Goal: Task Accomplishment & Management: Manage account settings

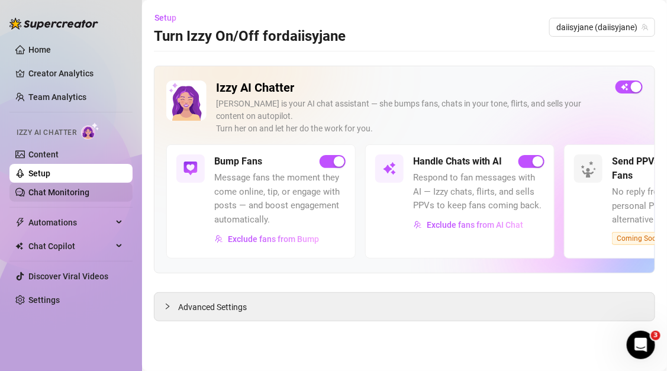
click at [63, 191] on link "Chat Monitoring" at bounding box center [58, 192] width 61 height 9
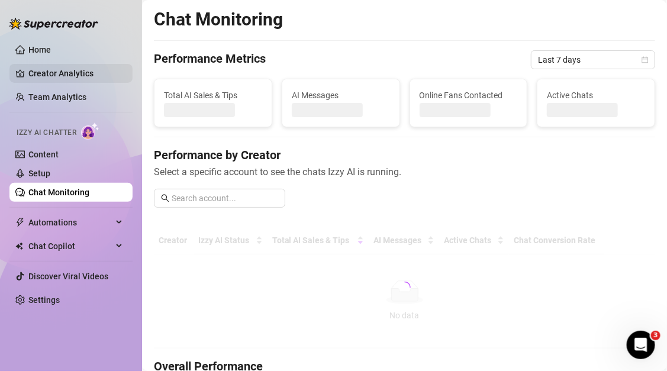
click at [83, 73] on link "Creator Analytics" at bounding box center [75, 73] width 95 height 19
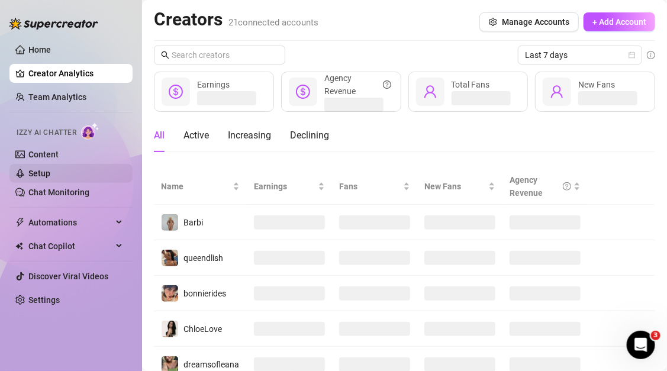
click at [50, 178] on link "Setup" at bounding box center [39, 173] width 22 height 9
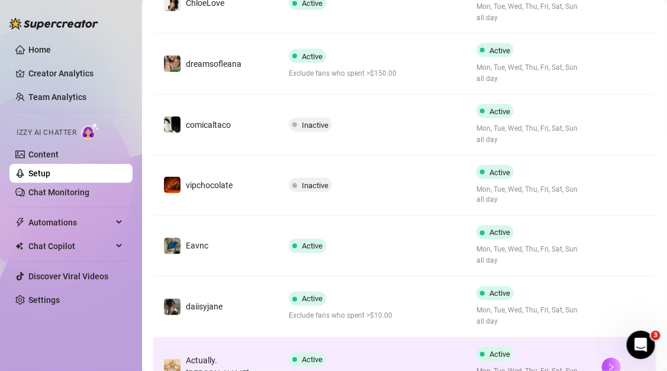
scroll to position [563, 0]
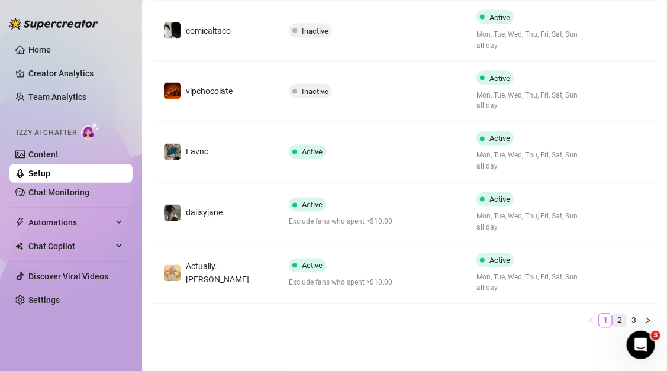
click at [621, 320] on link "2" at bounding box center [620, 320] width 13 height 13
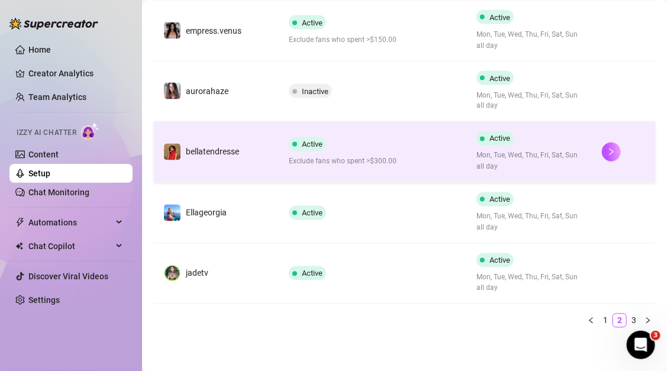
click at [263, 160] on td "bellatendresse" at bounding box center [217, 152] width 126 height 61
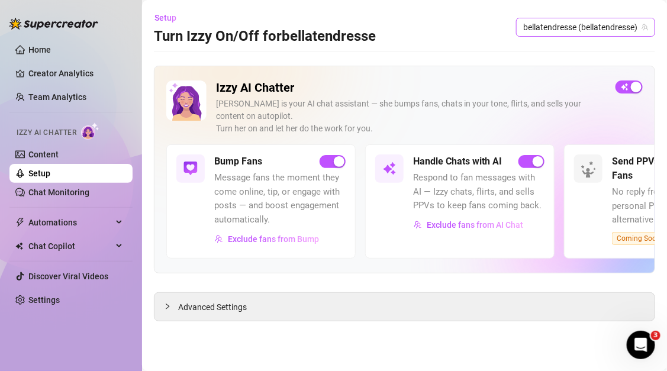
click at [595, 32] on span "bellatendresse (bellatendresse)" at bounding box center [586, 27] width 125 height 18
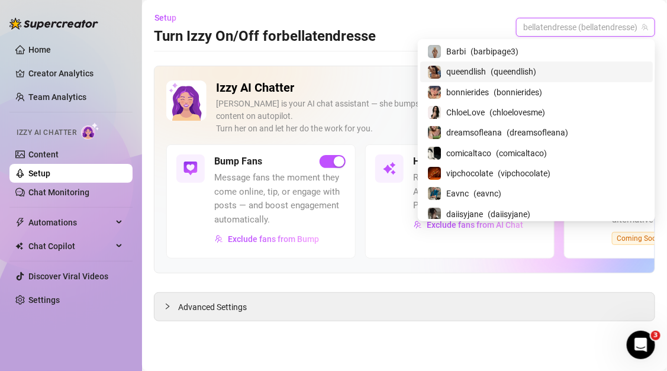
click at [447, 64] on main "Setup Turn Izzy On/Off for bellatendresse bellatendresse (bellatendresse) Izzy …" at bounding box center [404, 185] width 525 height 371
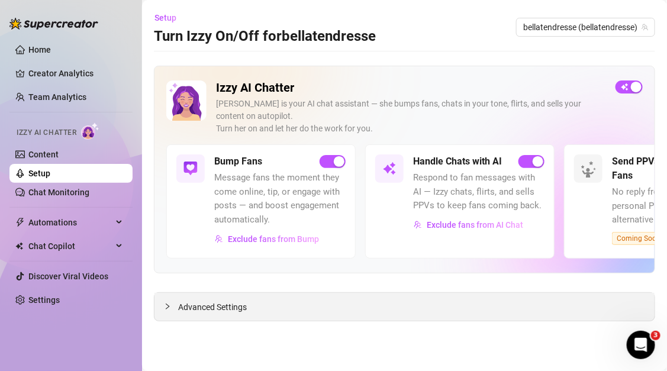
click at [257, 308] on div "Advanced Settings" at bounding box center [405, 307] width 500 height 28
click at [217, 309] on span "Advanced Settings" at bounding box center [212, 307] width 69 height 13
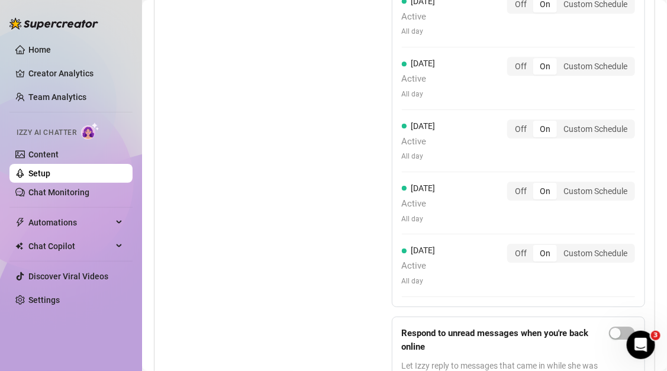
scroll to position [1152, 0]
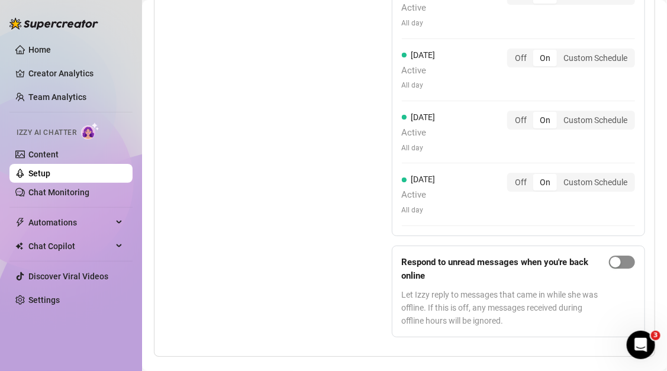
click at [620, 257] on div "button" at bounding box center [616, 262] width 11 height 11
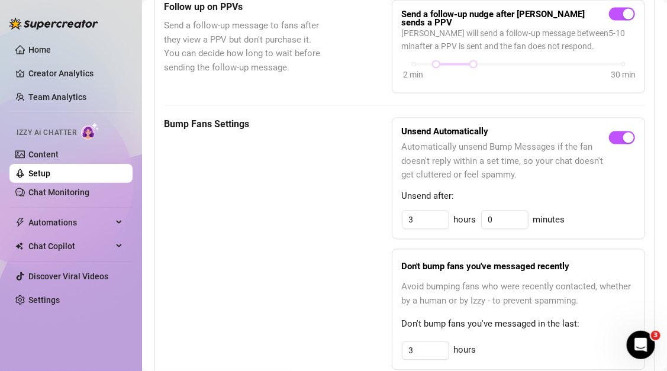
scroll to position [545, 0]
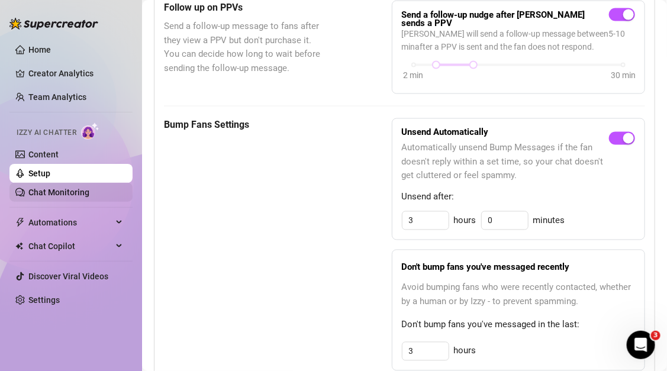
click at [73, 190] on link "Chat Monitoring" at bounding box center [58, 192] width 61 height 9
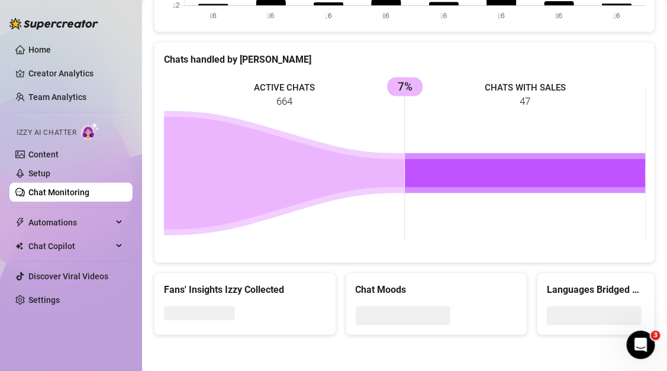
scroll to position [545, 0]
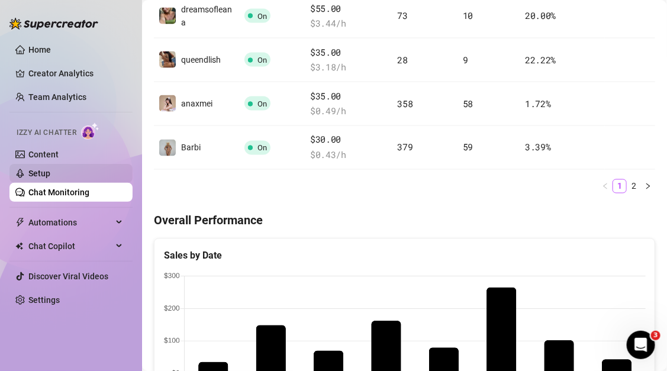
click at [50, 174] on link "Setup" at bounding box center [39, 173] width 22 height 9
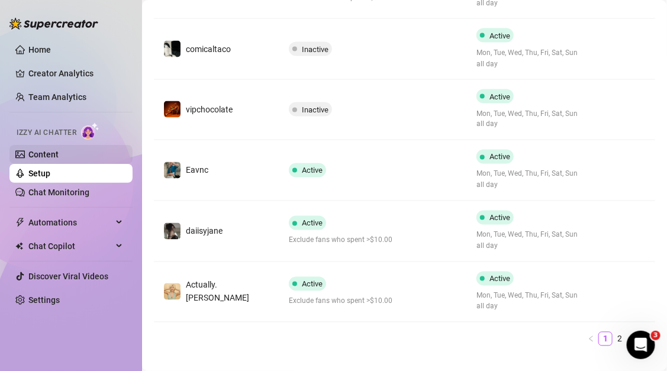
click at [59, 150] on link "Content" at bounding box center [43, 154] width 30 height 9
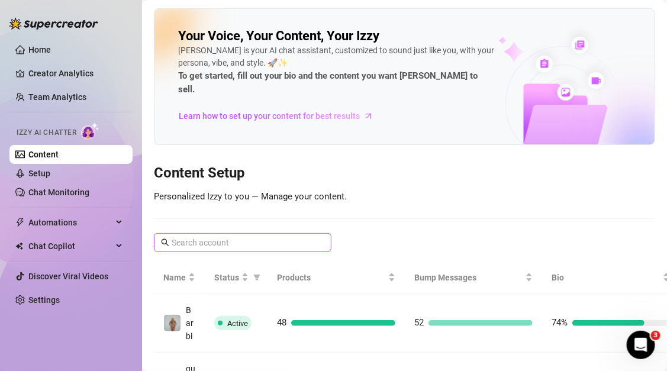
click at [275, 233] on span at bounding box center [243, 242] width 178 height 19
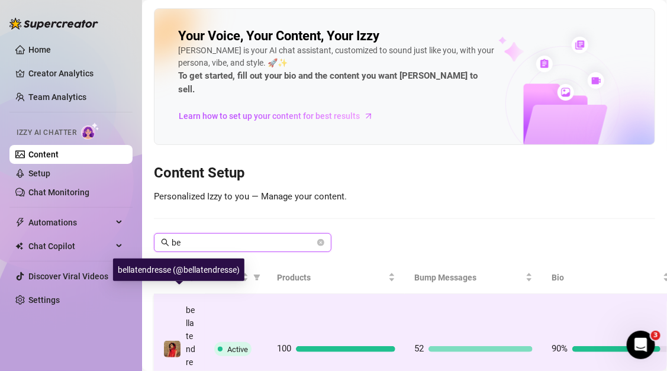
type input "be"
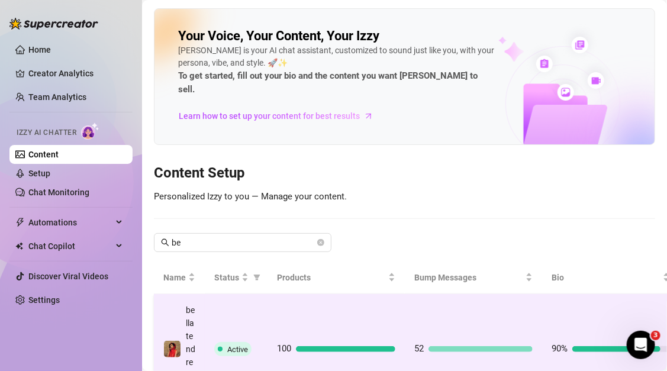
click at [246, 318] on td "Active" at bounding box center [236, 349] width 63 height 111
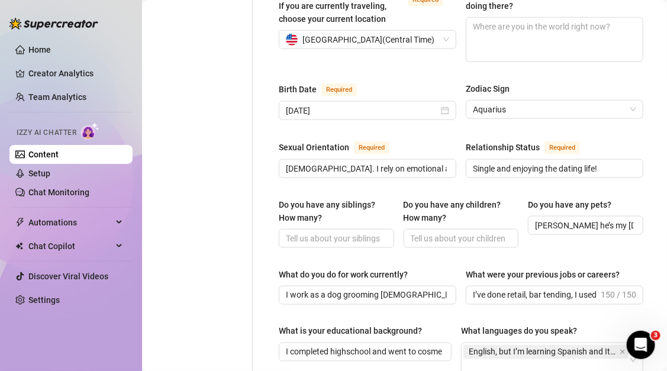
scroll to position [373, 0]
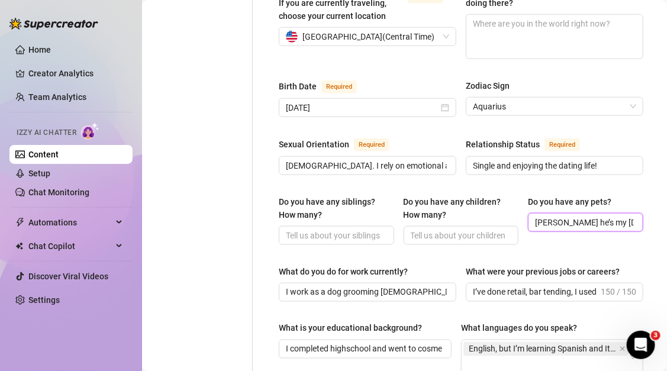
click at [586, 216] on input "[PERSON_NAME] he’s my [DEMOGRAPHIC_DATA] cat! He’s a little bit of a chunkier c…" at bounding box center [584, 222] width 99 height 13
click at [635, 213] on span "[PERSON_NAME] he’s my [DEMOGRAPHIC_DATA] cat! He’s a little bit of a chunkier c…" at bounding box center [585, 222] width 115 height 19
click at [634, 216] on input "[PERSON_NAME] he’s my [DEMOGRAPHIC_DATA] cat! He’s a little bit of a chunkier c…" at bounding box center [584, 222] width 99 height 13
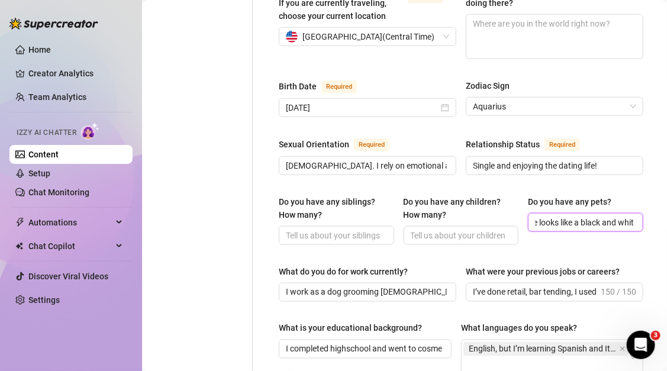
type input "[PERSON_NAME] he’s my [DEMOGRAPHIC_DATA] cat! He’s a little bit of a chunkier c…"
click at [601, 217] on div "Do you have any siblings? How many? Do you have any children? How many? Do you …" at bounding box center [461, 225] width 365 height 60
click at [612, 217] on div "Do you have any siblings? How many? Do you have any children? How many? Do you …" at bounding box center [461, 225] width 365 height 60
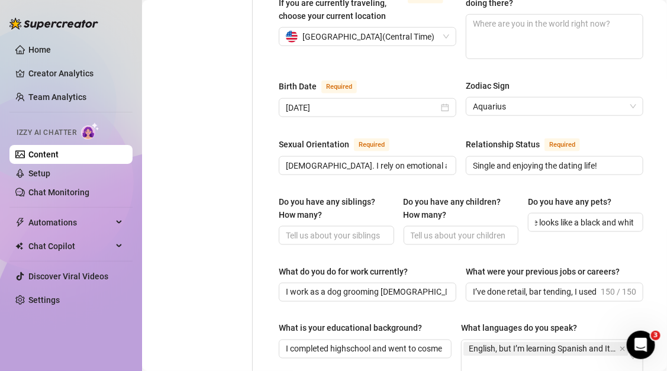
scroll to position [0, 0]
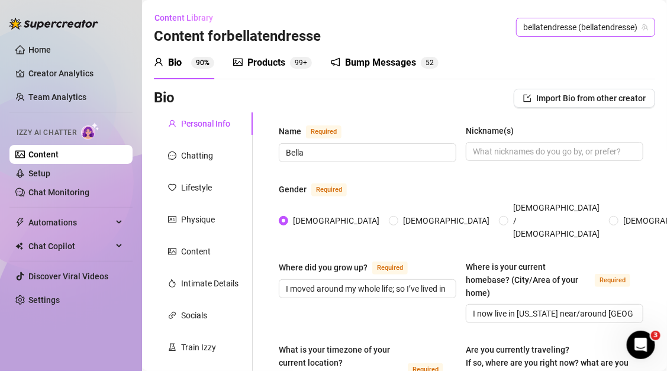
click at [543, 26] on span "bellatendresse (bellatendresse)" at bounding box center [586, 27] width 125 height 18
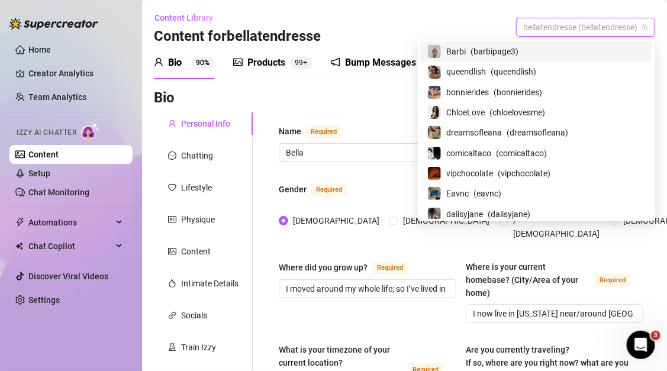
click at [519, 51] on span "( barbipage3 )" at bounding box center [495, 51] width 48 height 13
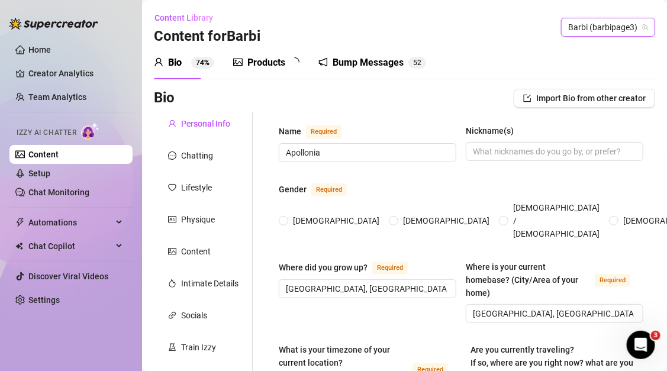
radio input "true"
type input "[DATE]"
click at [265, 66] on div "Products" at bounding box center [267, 63] width 38 height 14
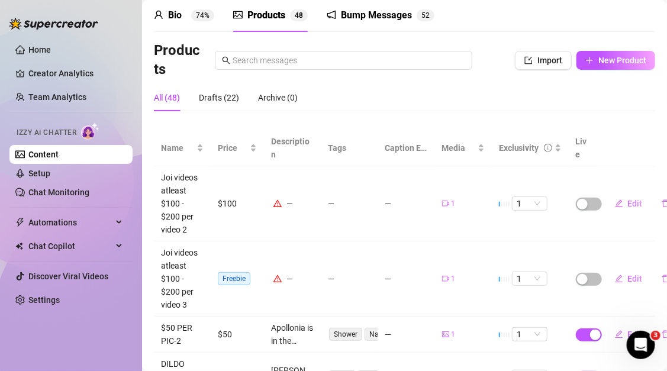
scroll to position [56, 0]
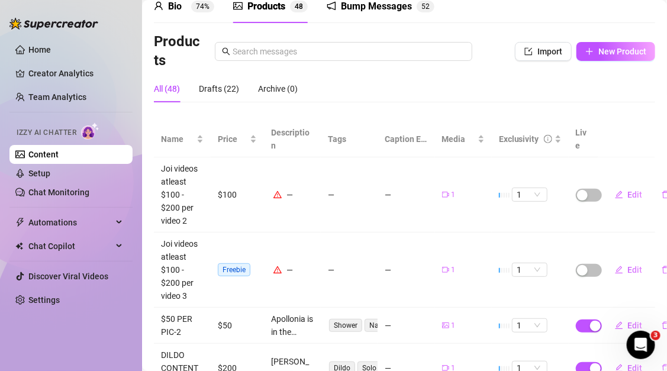
click at [233, 264] on span "Freebie" at bounding box center [234, 270] width 33 height 13
click at [254, 258] on td "Freebie" at bounding box center [237, 270] width 53 height 75
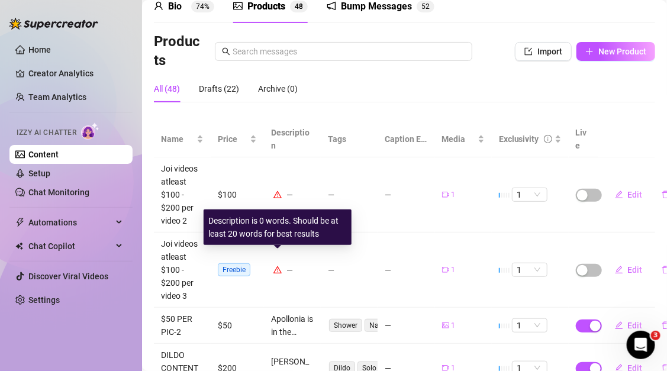
click at [278, 266] on icon "warning" at bounding box center [278, 270] width 8 height 8
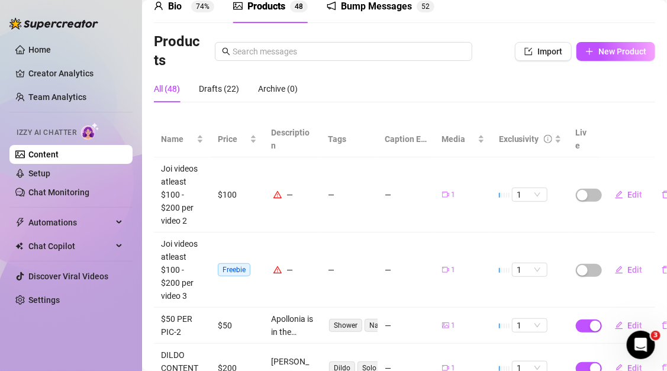
click at [280, 188] on div "—" at bounding box center [292, 194] width 43 height 13
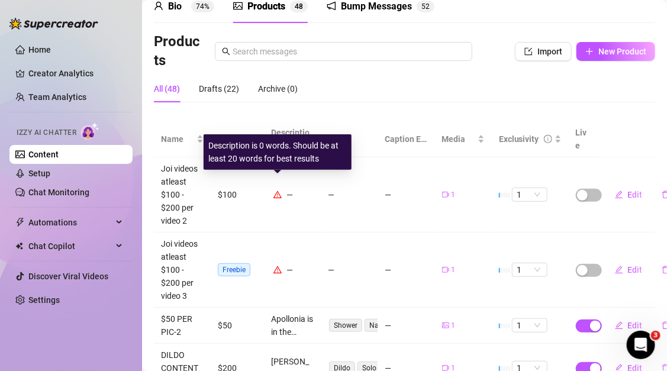
click at [278, 191] on icon "warning" at bounding box center [278, 194] width 8 height 7
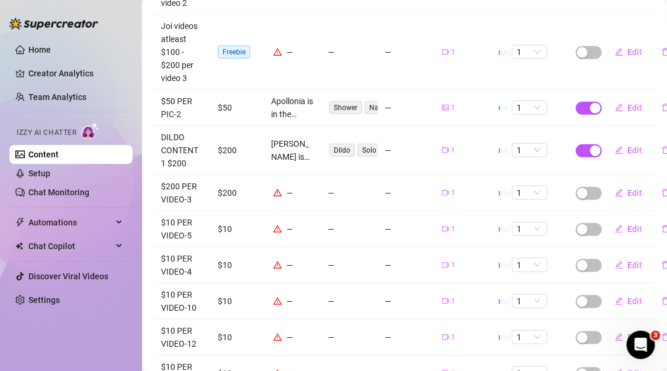
scroll to position [349, 0]
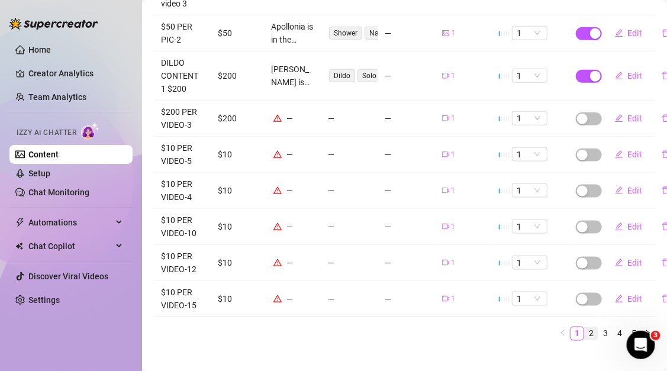
click at [593, 328] on link "2" at bounding box center [591, 334] width 13 height 13
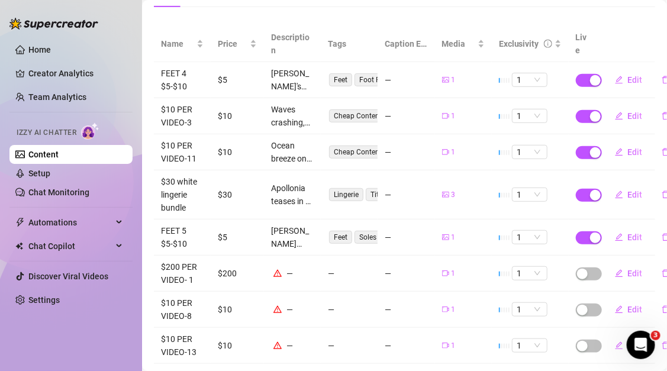
scroll to position [284, 0]
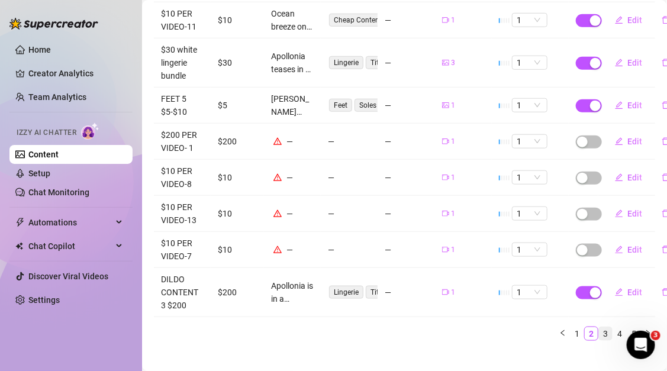
click at [609, 328] on link "3" at bounding box center [605, 334] width 13 height 13
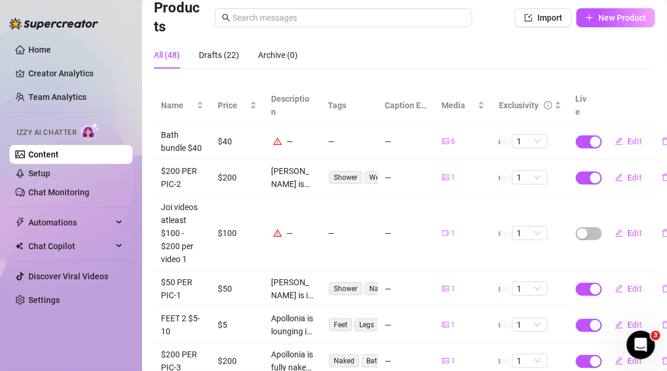
scroll to position [297, 0]
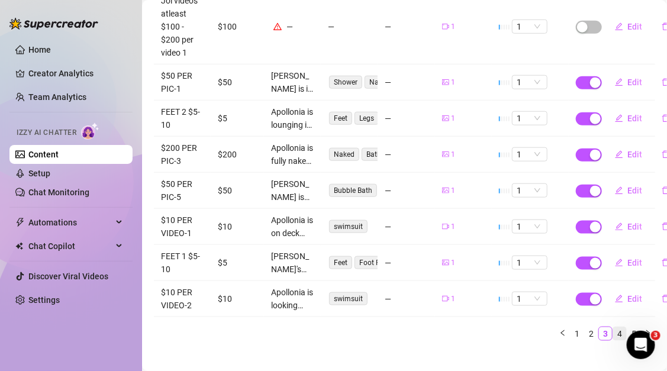
click at [623, 328] on link "4" at bounding box center [620, 334] width 13 height 13
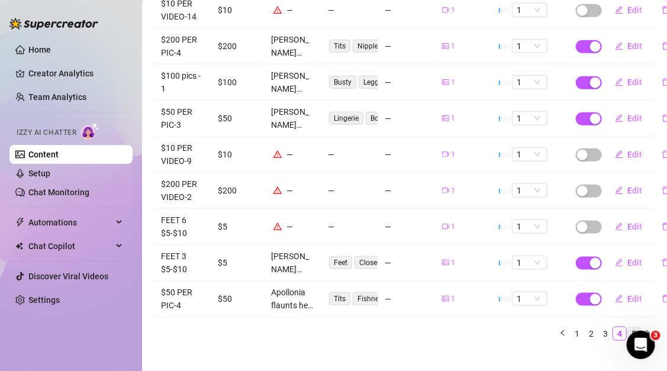
click at [633, 328] on link "5" at bounding box center [634, 334] width 13 height 13
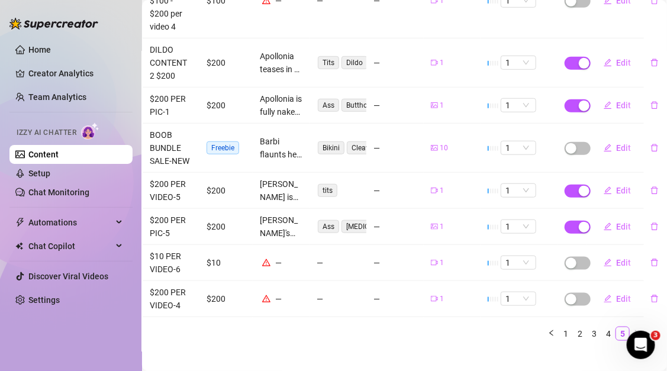
scroll to position [0, 11]
